Goal: Task Accomplishment & Management: Manage account settings

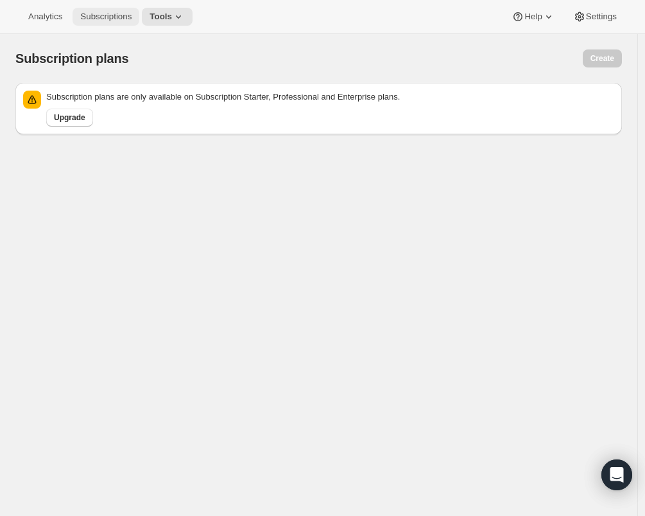
click at [117, 17] on span "Subscriptions" at bounding box center [105, 17] width 51 height 10
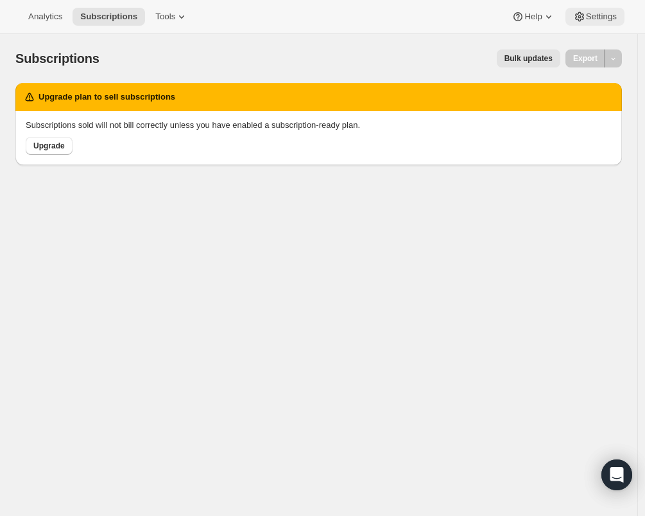
click at [592, 22] on button "Settings" at bounding box center [595, 17] width 59 height 18
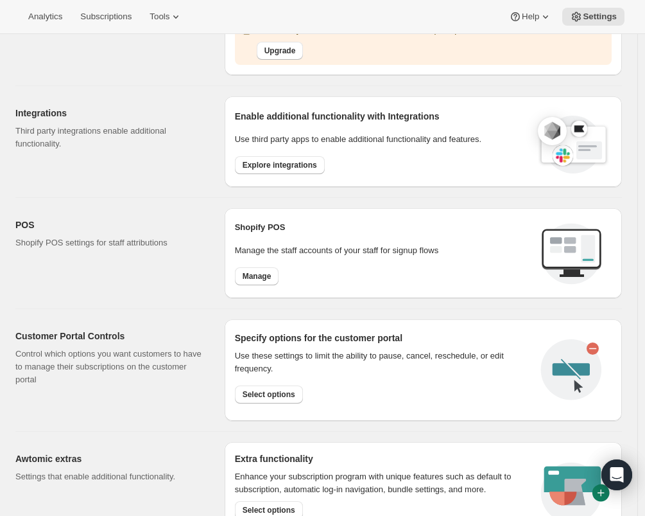
scroll to position [245, 0]
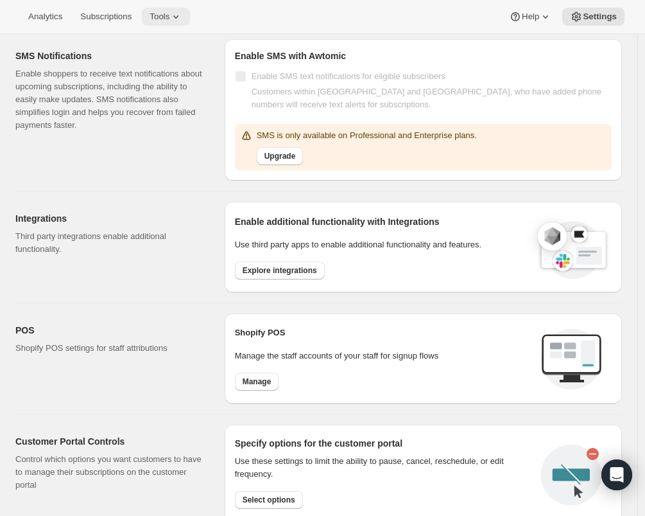
drag, startPoint x: 173, startPoint y: 9, endPoint x: 175, endPoint y: 17, distance: 8.1
click at [172, 9] on button "Tools" at bounding box center [166, 17] width 48 height 18
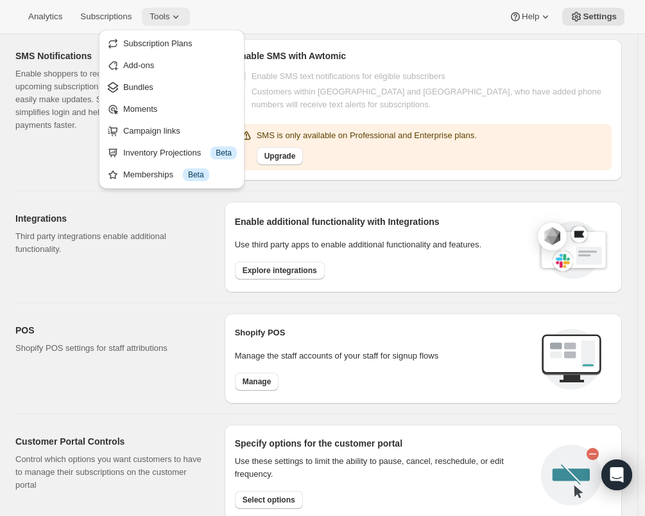
click at [170, 17] on span "Tools" at bounding box center [160, 17] width 20 height 10
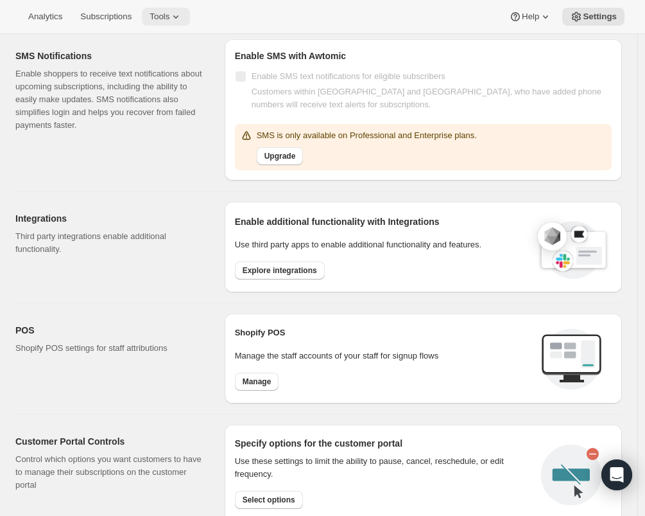
click at [170, 17] on span "Tools" at bounding box center [160, 17] width 20 height 10
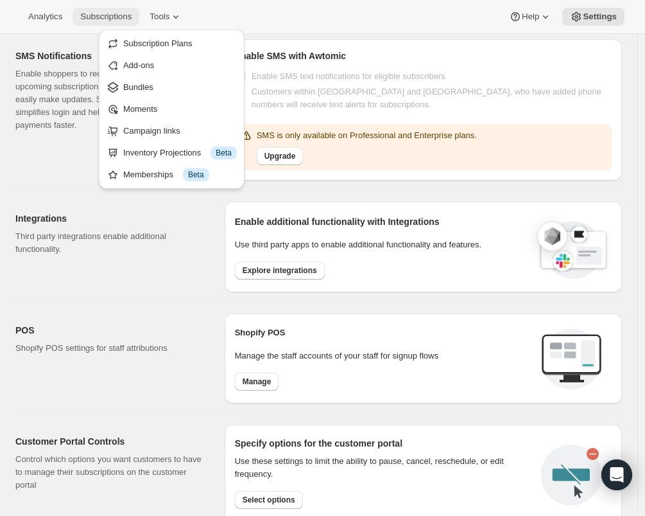
click at [266, 19] on div "Analytics Subscriptions Tools Help Settings" at bounding box center [322, 17] width 645 height 34
click at [103, 15] on span "Subscriptions" at bounding box center [105, 17] width 51 height 10
